Goal: Task Accomplishment & Management: Manage account settings

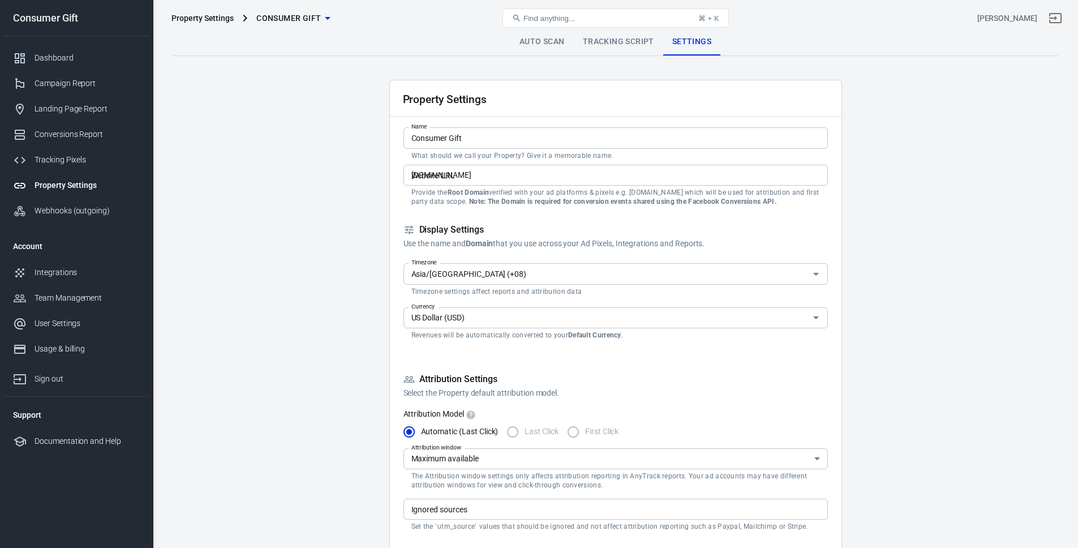
click at [190, 14] on div "Property Settings" at bounding box center [202, 17] width 62 height 11
click at [194, 16] on div "Property Settings" at bounding box center [202, 17] width 62 height 11
click at [832, 301] on div "Property Settings Name Consumer Gift Name What should we call your Property? Gi…" at bounding box center [615, 547] width 453 height 935
